Goal: Transaction & Acquisition: Purchase product/service

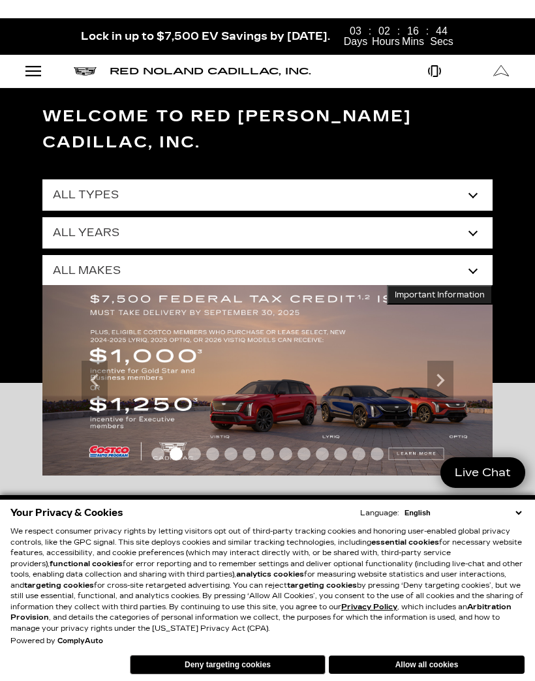
click at [472, 179] on select "All Types New Used Certified Used Demo" at bounding box center [267, 194] width 450 height 31
select select "New"
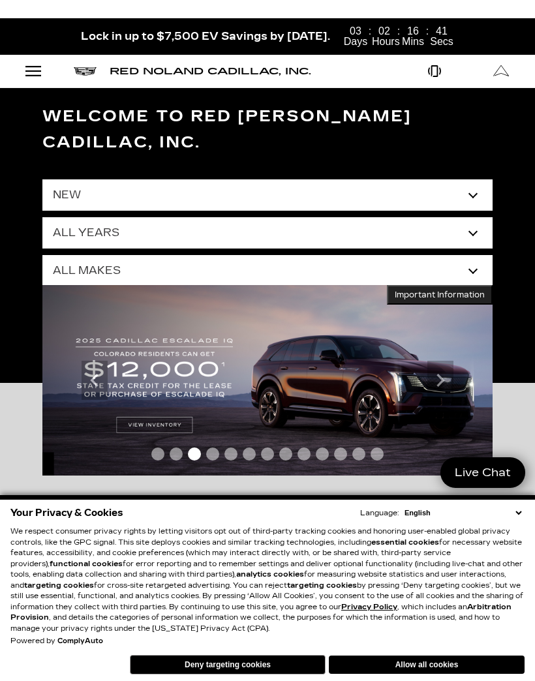
click at [474, 217] on select "All Years 2026 2025 2024" at bounding box center [267, 232] width 450 height 31
select select "2025"
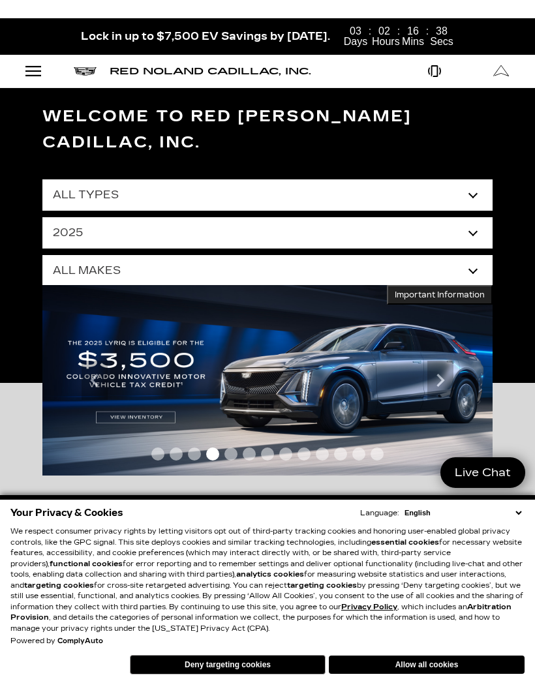
click at [106, 217] on select "All Years 2026 2025 2024" at bounding box center [267, 232] width 450 height 31
select select "Filter by year"
click at [134, 255] on select "All Makes Cadillac" at bounding box center [267, 270] width 450 height 31
select select "Cadillac"
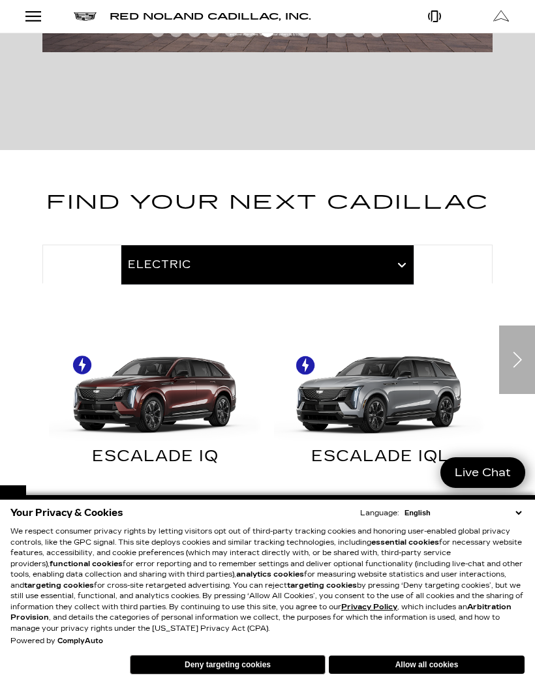
scroll to position [396, 0]
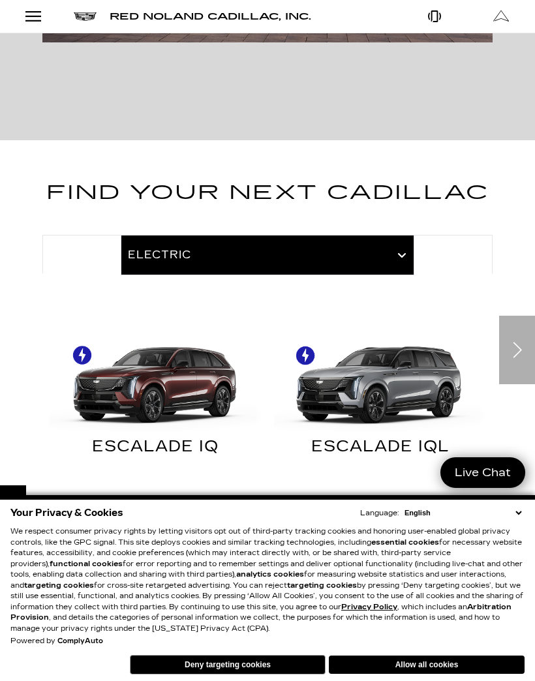
click at [513, 322] on div "Next" at bounding box center [517, 350] width 36 height 68
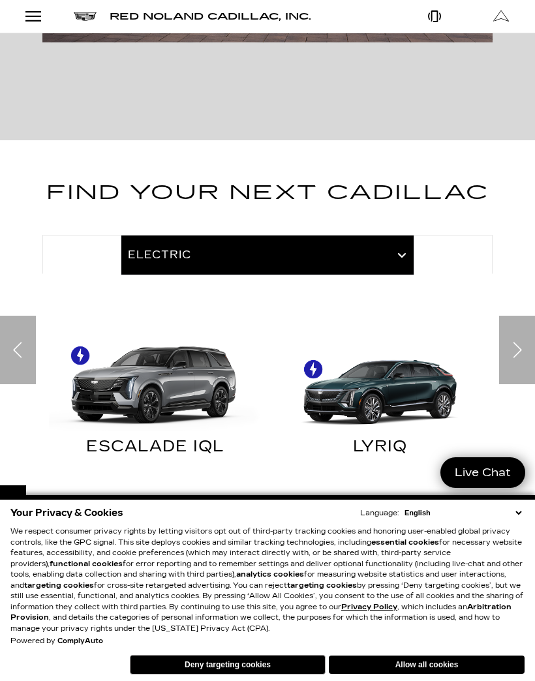
click at [518, 318] on div "Next" at bounding box center [517, 350] width 36 height 68
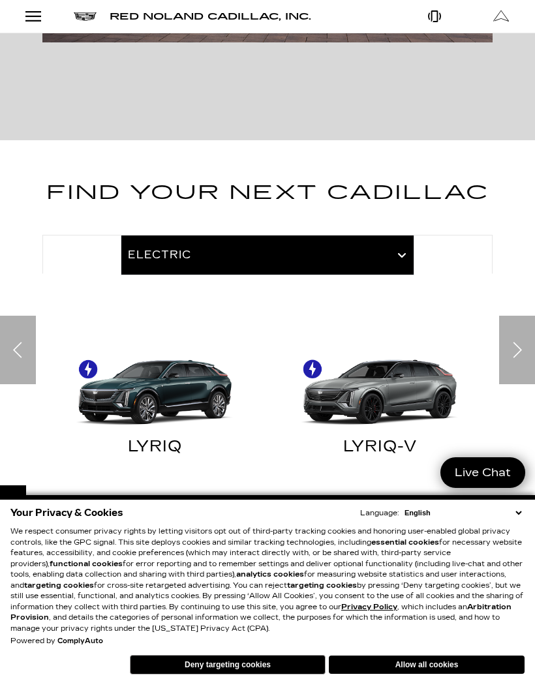
click at [521, 319] on div "Next" at bounding box center [517, 350] width 36 height 68
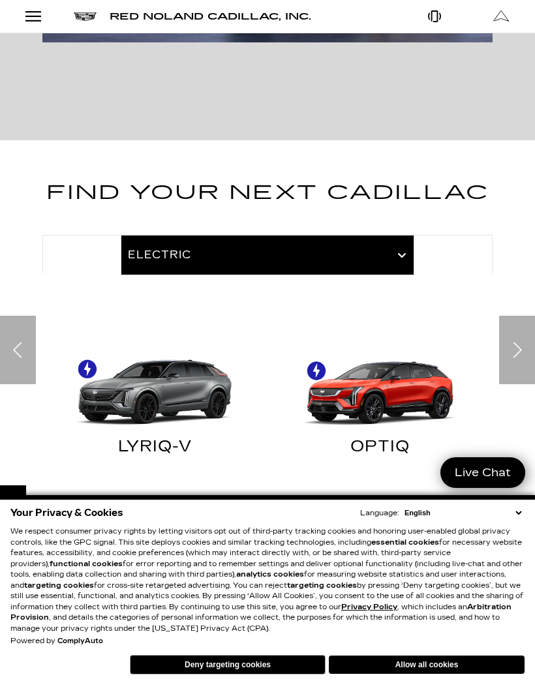
click at [372, 357] on img "Electric" at bounding box center [380, 378] width 212 height 106
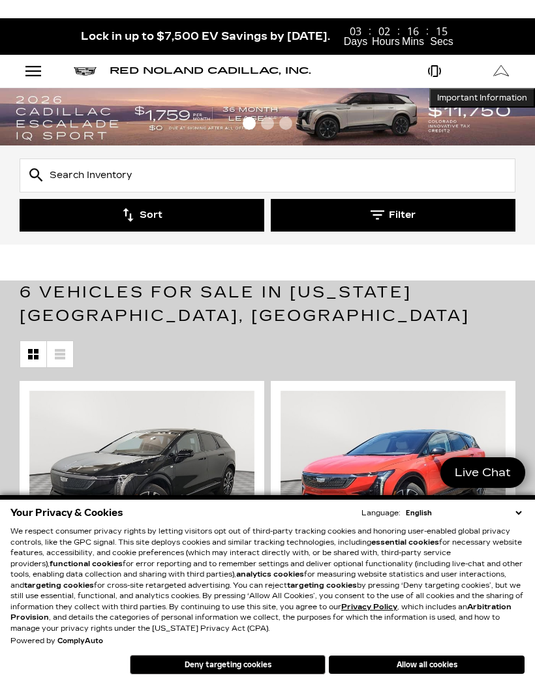
click at [423, 658] on button "Allow all cookies" at bounding box center [427, 664] width 196 height 18
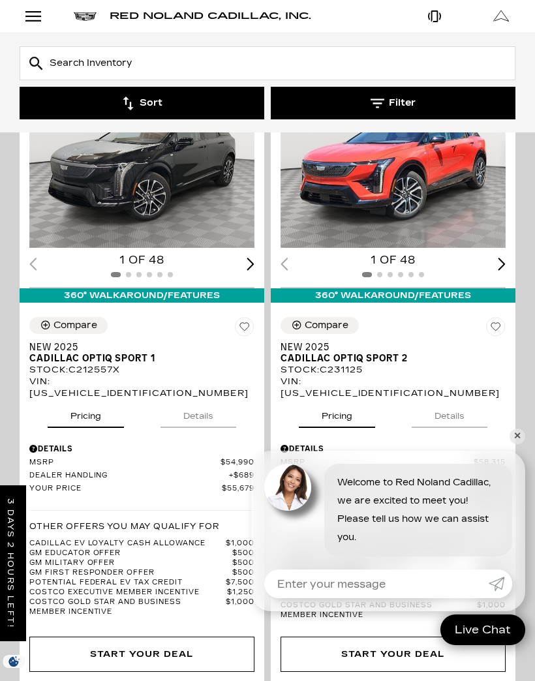
scroll to position [276, 0]
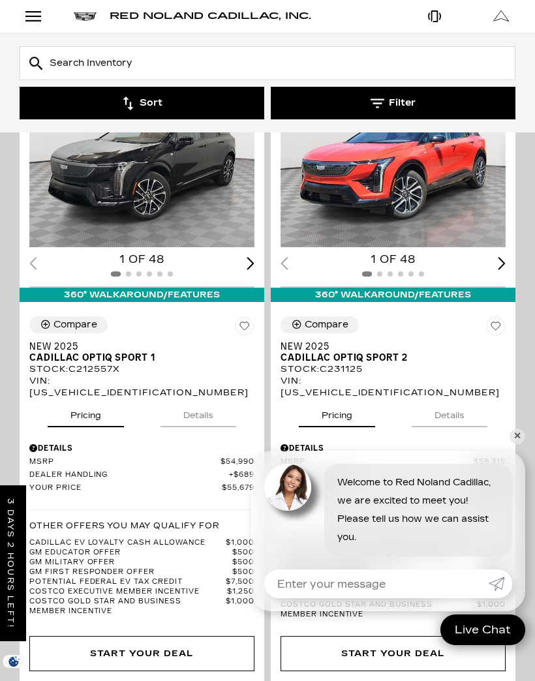
click at [514, 444] on link "✕" at bounding box center [517, 436] width 16 height 16
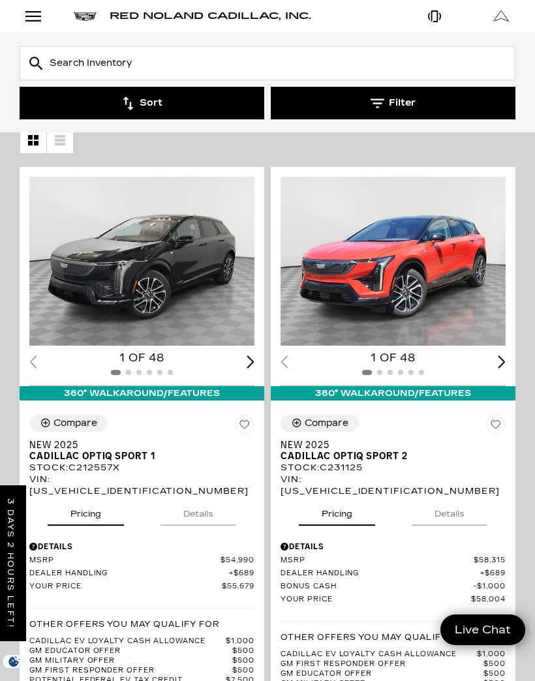
scroll to position [205, 0]
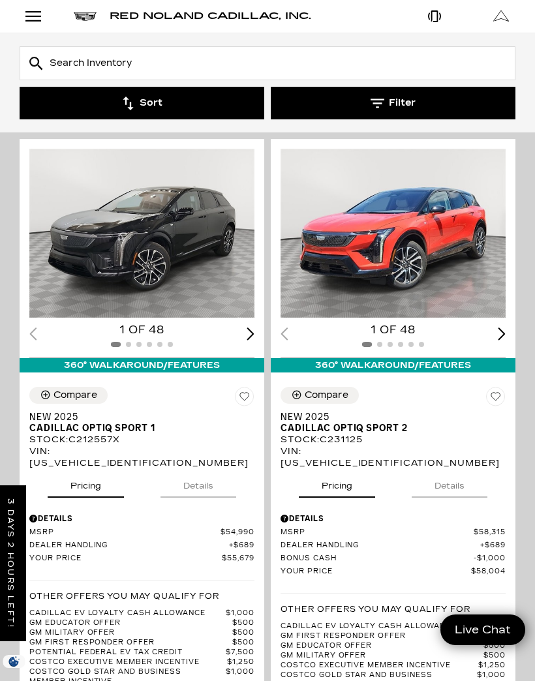
click at [434, 272] on img "1 / 2" at bounding box center [392, 233] width 225 height 169
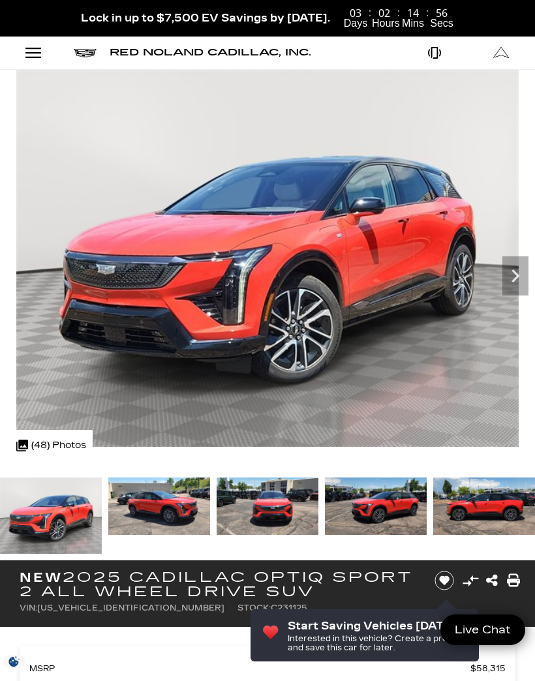
click at [514, 273] on icon "Next" at bounding box center [515, 275] width 8 height 13
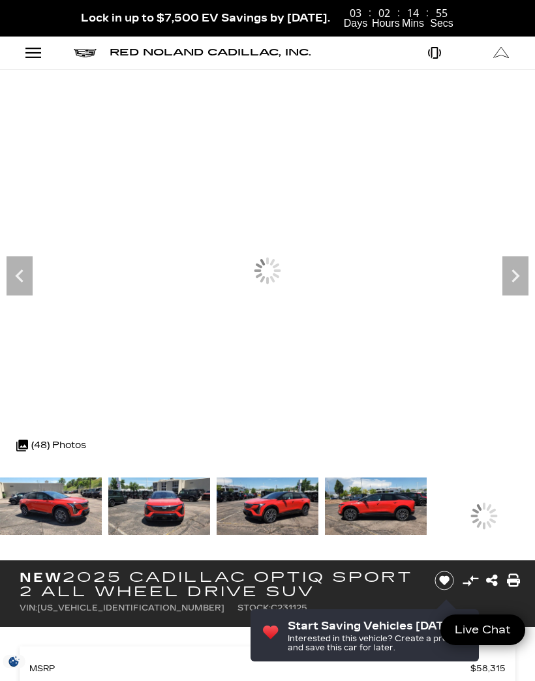
click at [515, 274] on icon "Next" at bounding box center [515, 275] width 8 height 13
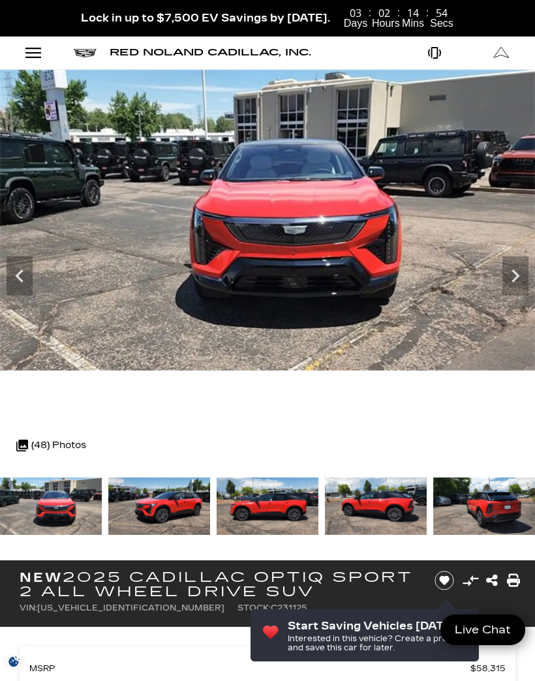
click at [520, 273] on icon "Next" at bounding box center [515, 276] width 26 height 26
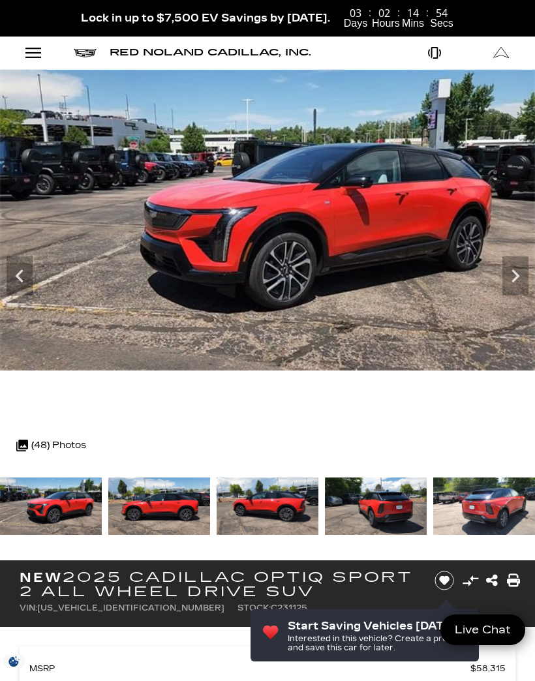
click at [518, 275] on icon "Next" at bounding box center [515, 275] width 8 height 13
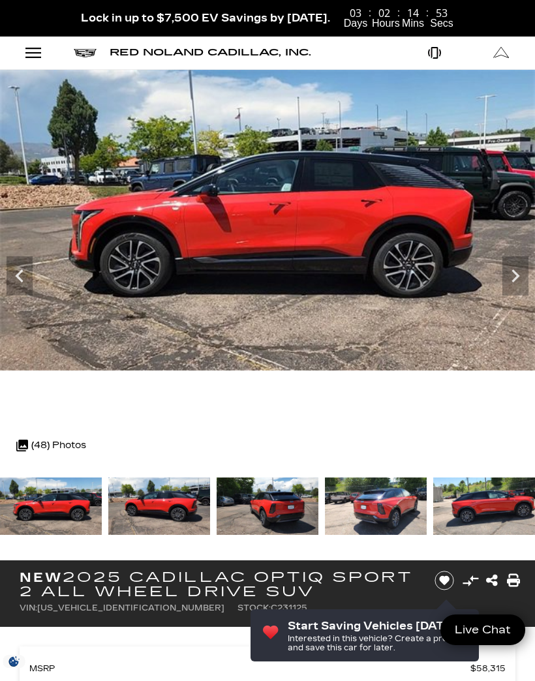
click at [525, 275] on icon "Next" at bounding box center [515, 276] width 26 height 26
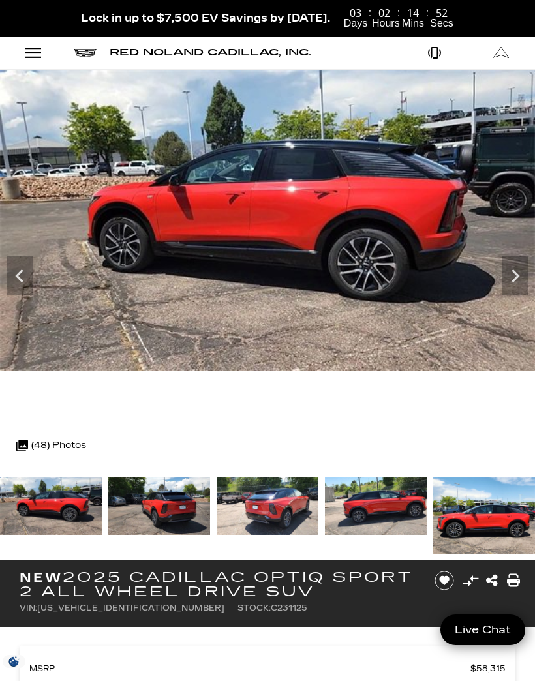
click at [527, 275] on icon "Next" at bounding box center [515, 276] width 26 height 26
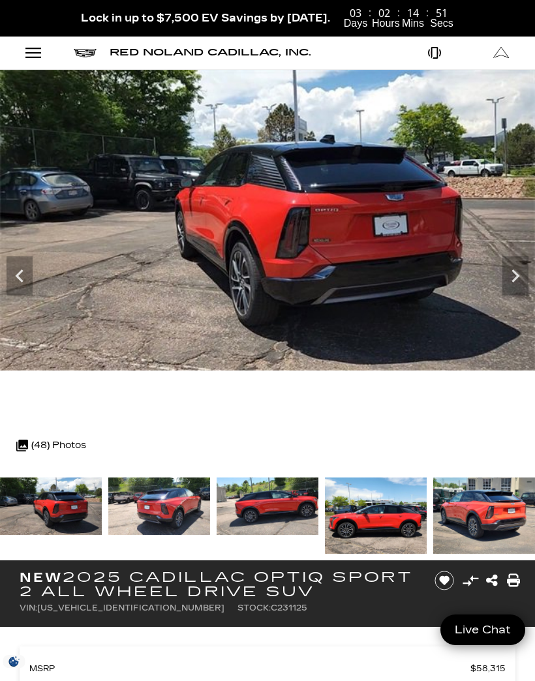
click at [527, 277] on icon "Next" at bounding box center [515, 276] width 26 height 26
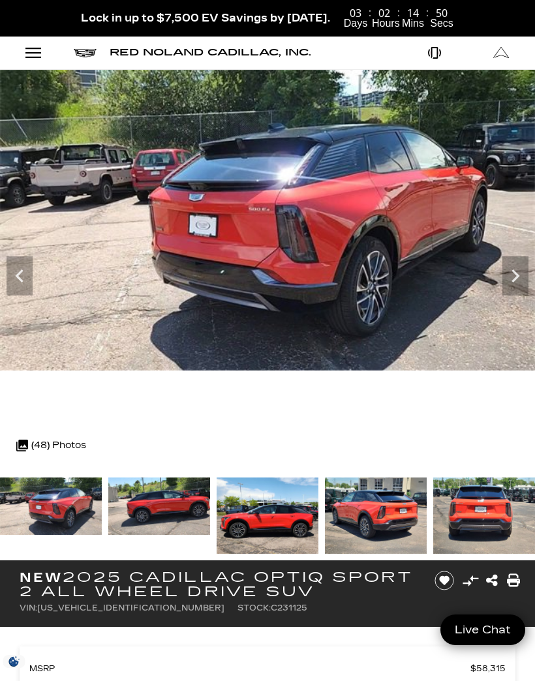
click at [527, 279] on icon "Next" at bounding box center [515, 276] width 26 height 26
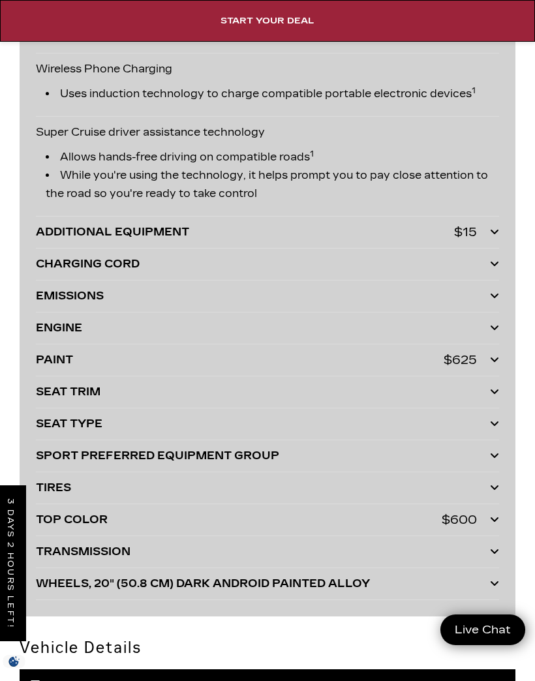
scroll to position [3755, 0]
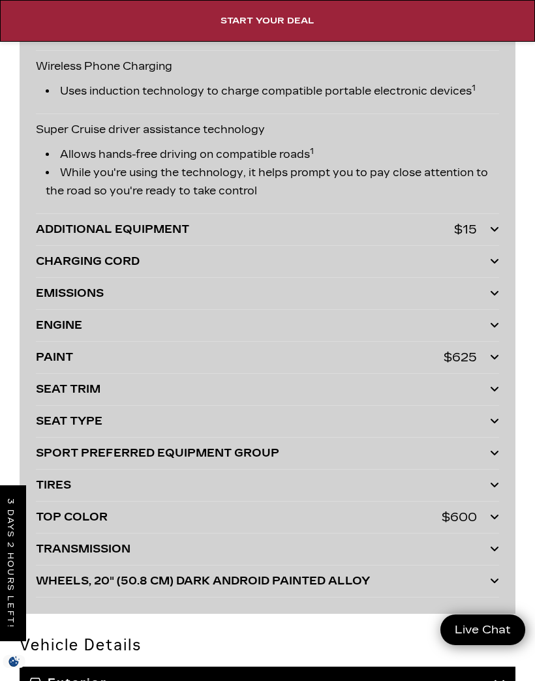
click at [497, 516] on icon at bounding box center [494, 516] width 9 height 10
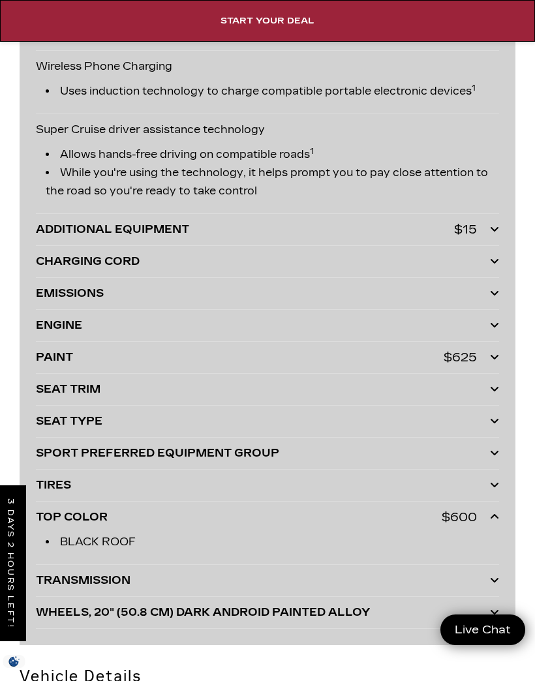
click at [489, 361] on div "PAINT $625" at bounding box center [268, 357] width 464 height 18
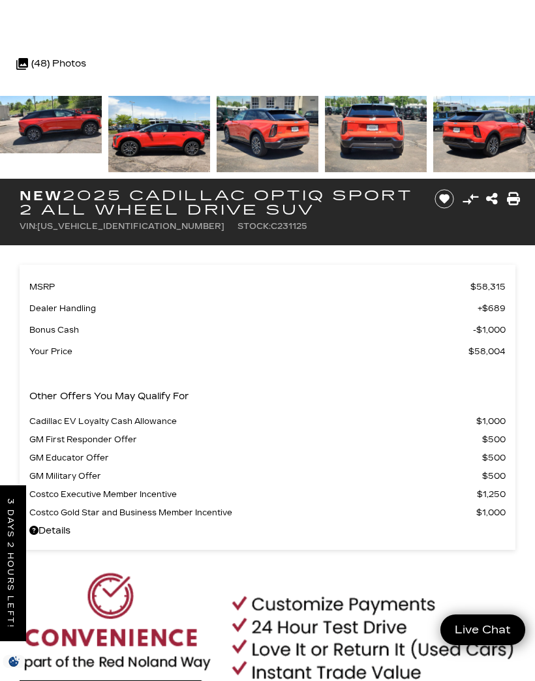
scroll to position [342, 0]
